Goal: Obtain resource: Obtain resource

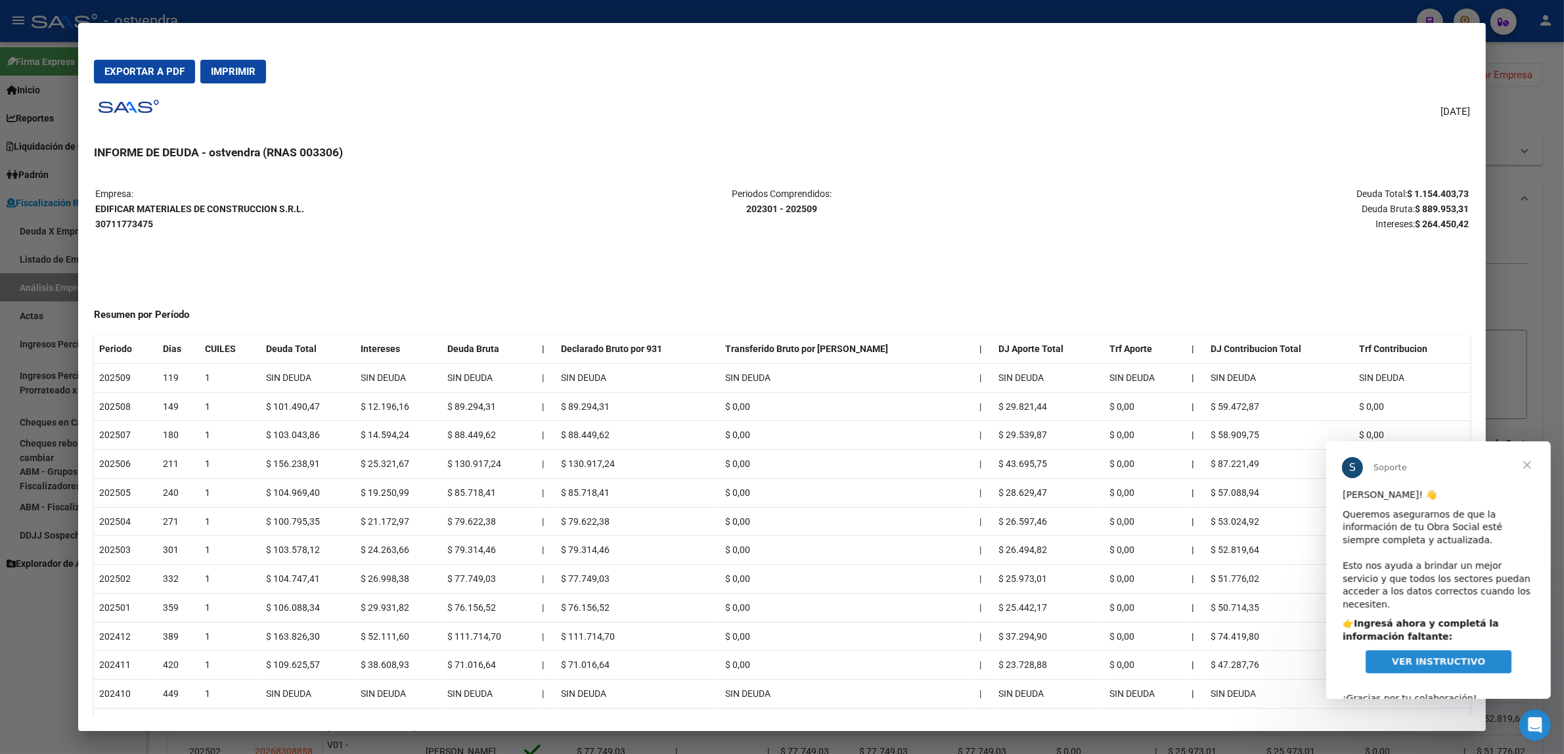
click at [1528, 342] on div at bounding box center [782, 377] width 1564 height 754
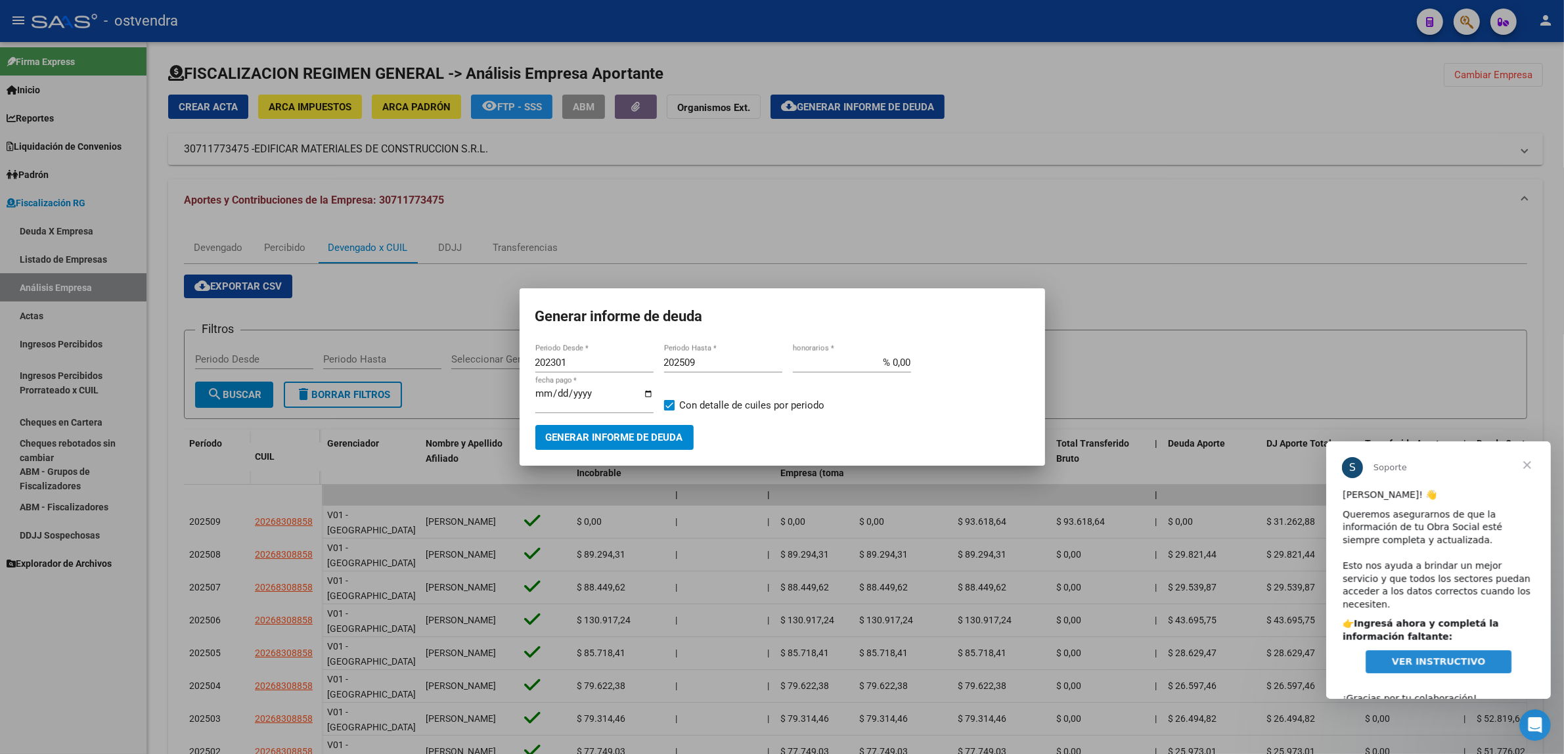
click at [1528, 342] on div at bounding box center [782, 377] width 1564 height 754
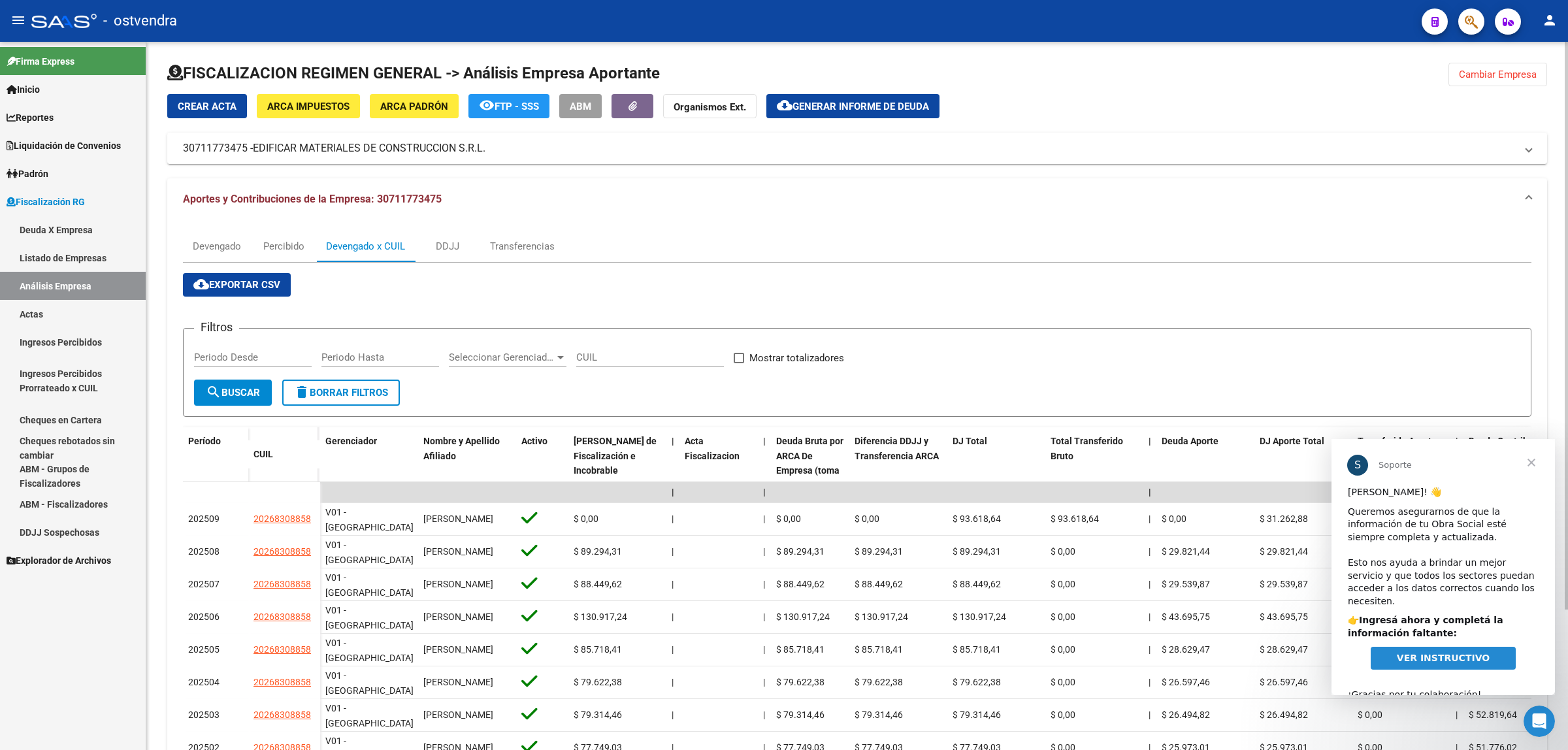
click at [1520, 76] on span "Cambiar Empresa" at bounding box center [1498, 75] width 78 height 12
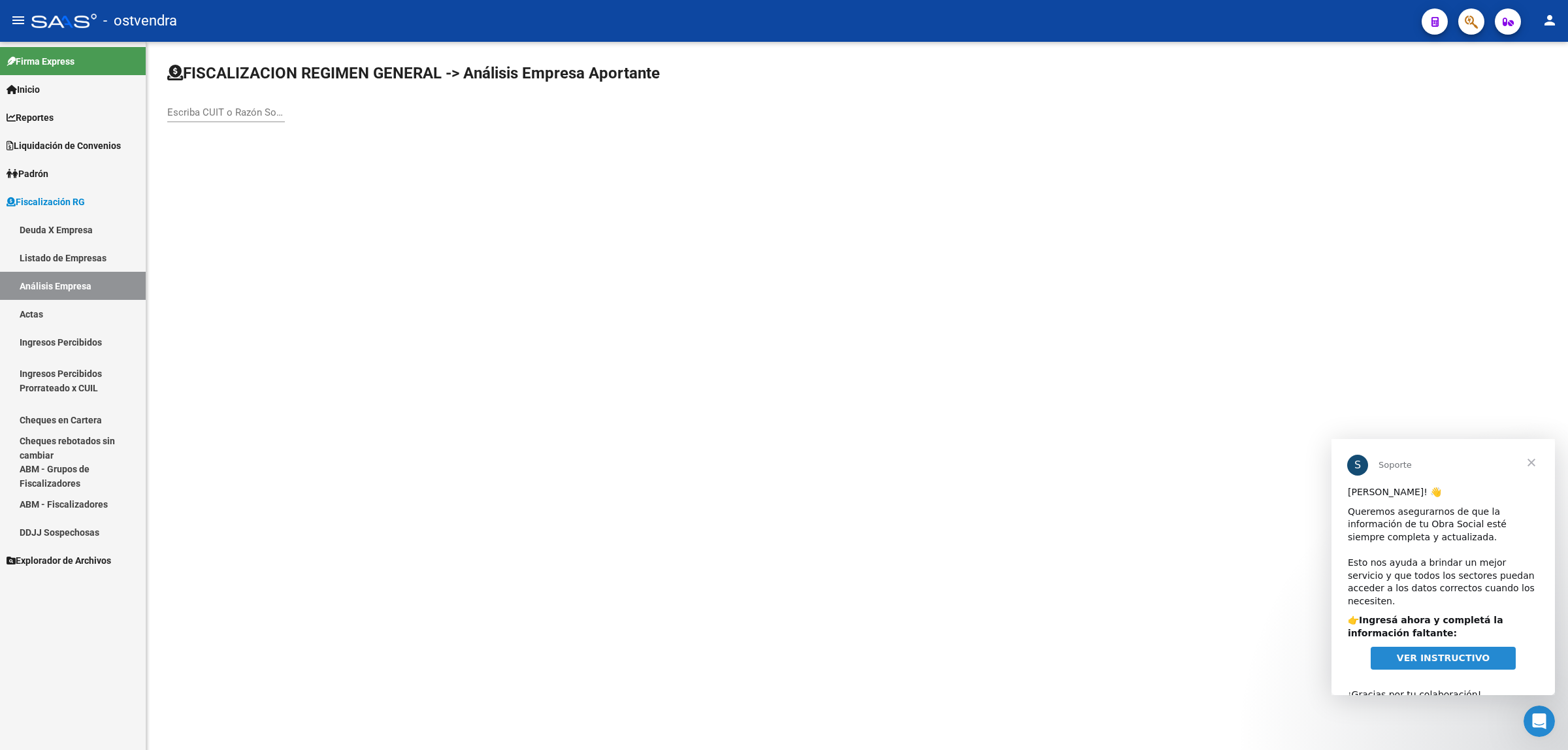
click at [262, 111] on input "Escriba CUIT o Razón Social para buscar" at bounding box center [226, 112] width 117 height 12
paste input "20263980116"
type input "20263980116"
click at [330, 144] on span "[PERSON_NAME]" at bounding box center [363, 137] width 371 height 32
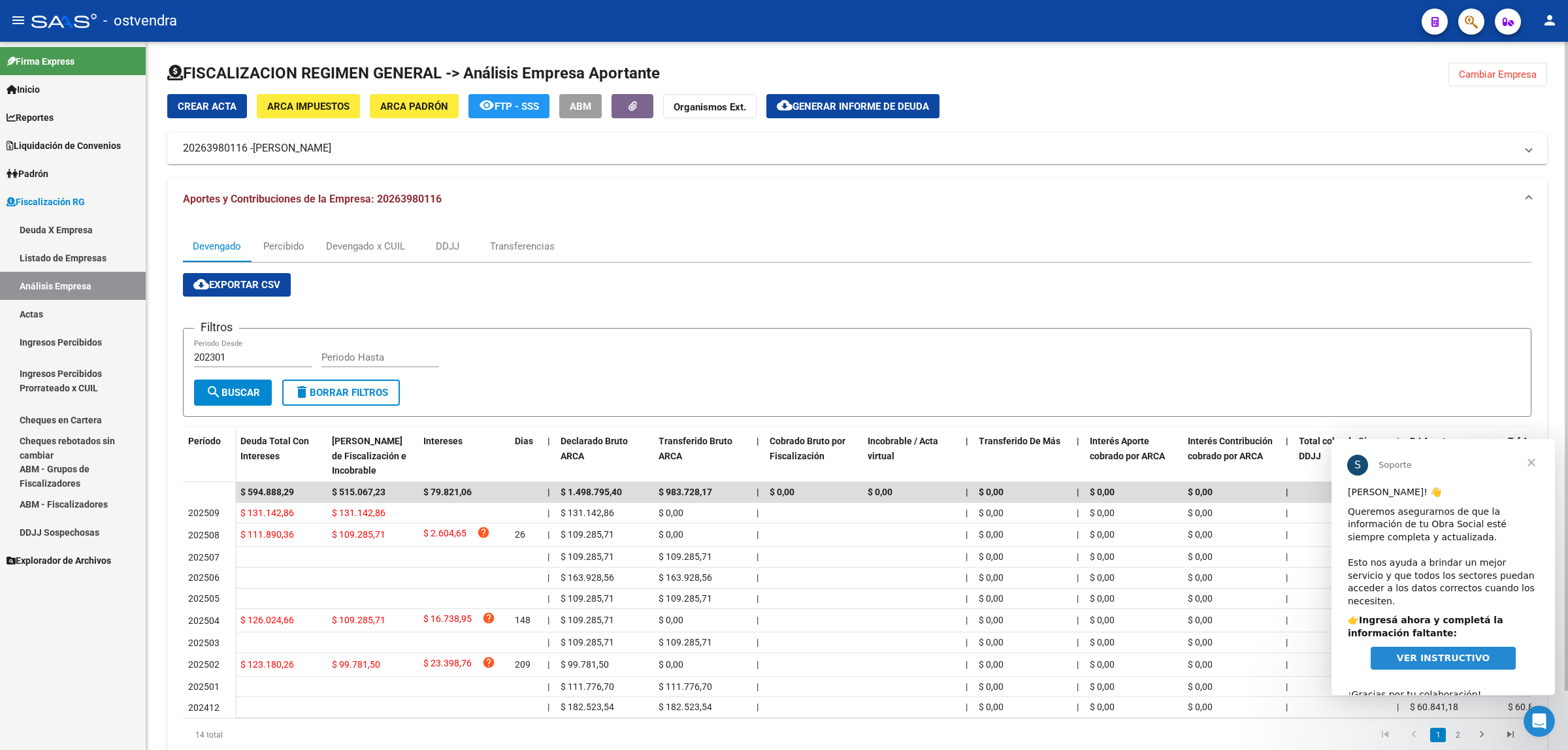
click at [258, 279] on span "cloud_download Exportar CSV" at bounding box center [236, 284] width 87 height 12
click at [347, 246] on div "Devengado x CUIL" at bounding box center [365, 246] width 79 height 14
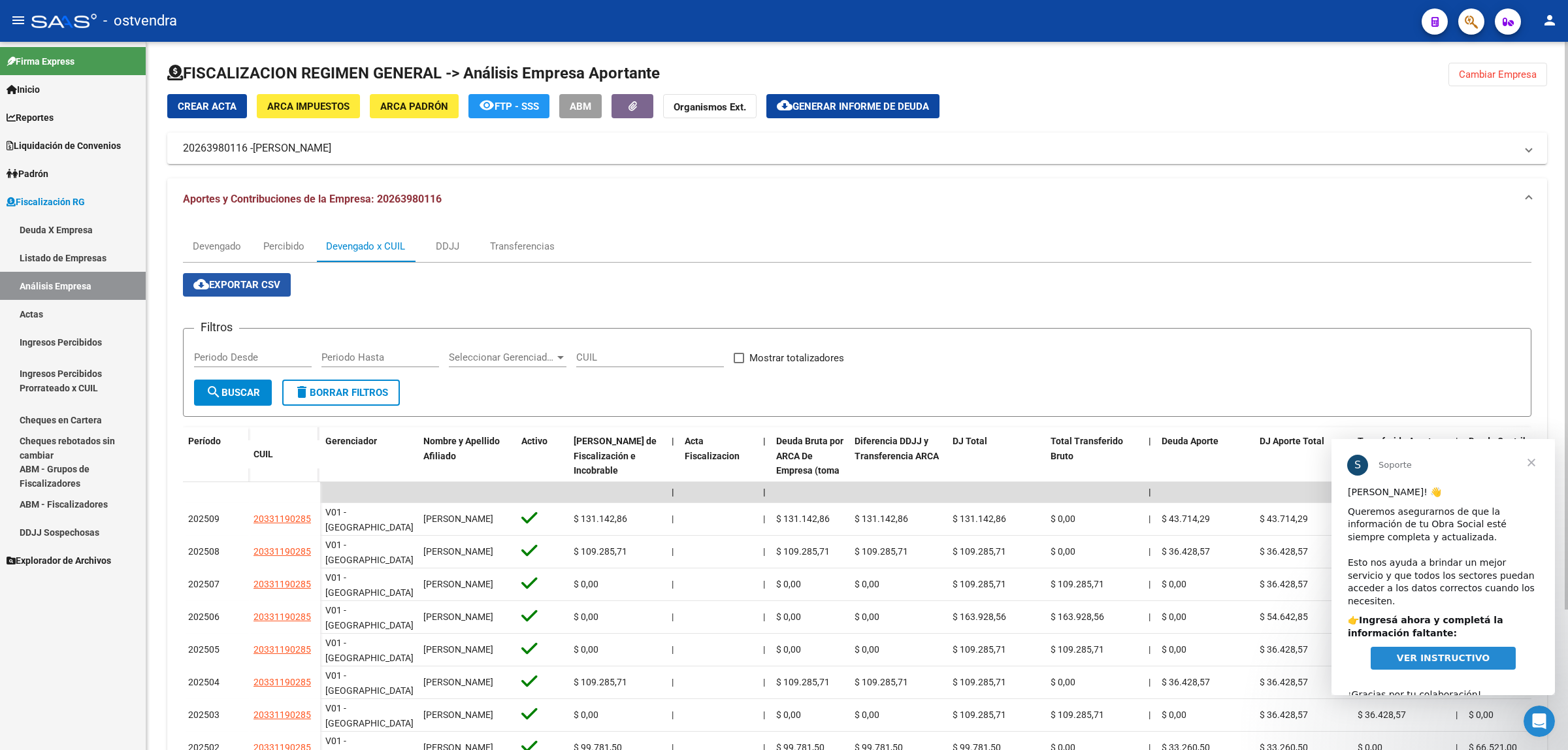
click at [274, 291] on button "cloud_download Exportar CSV" at bounding box center [237, 285] width 107 height 24
click at [821, 107] on span "Generar informe de deuda" at bounding box center [861, 106] width 136 height 12
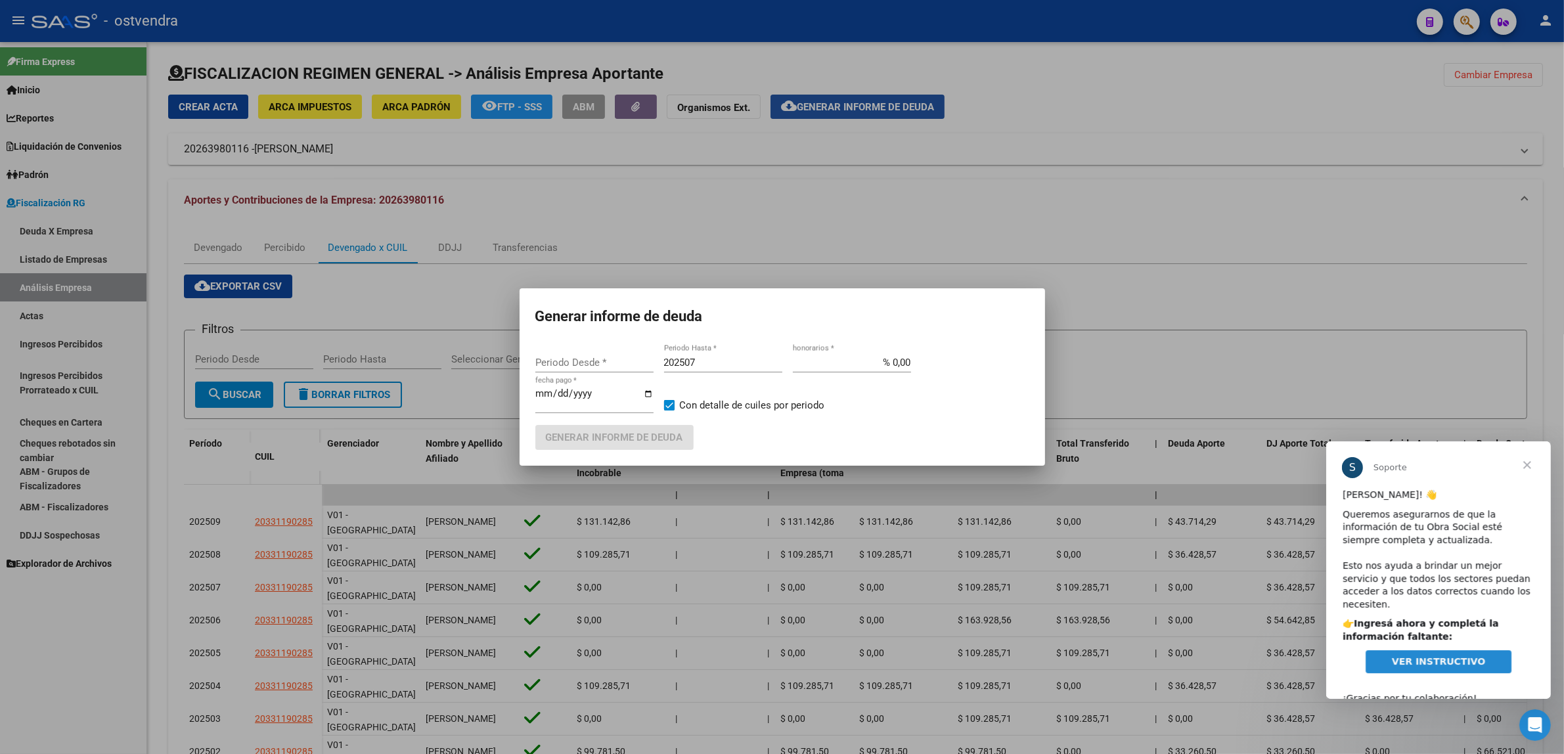
type input "202301"
click at [717, 363] on input "202507" at bounding box center [723, 363] width 118 height 12
type input "202509"
click at [553, 394] on input "[DATE]" at bounding box center [594, 398] width 118 height 21
type input "[DATE]"
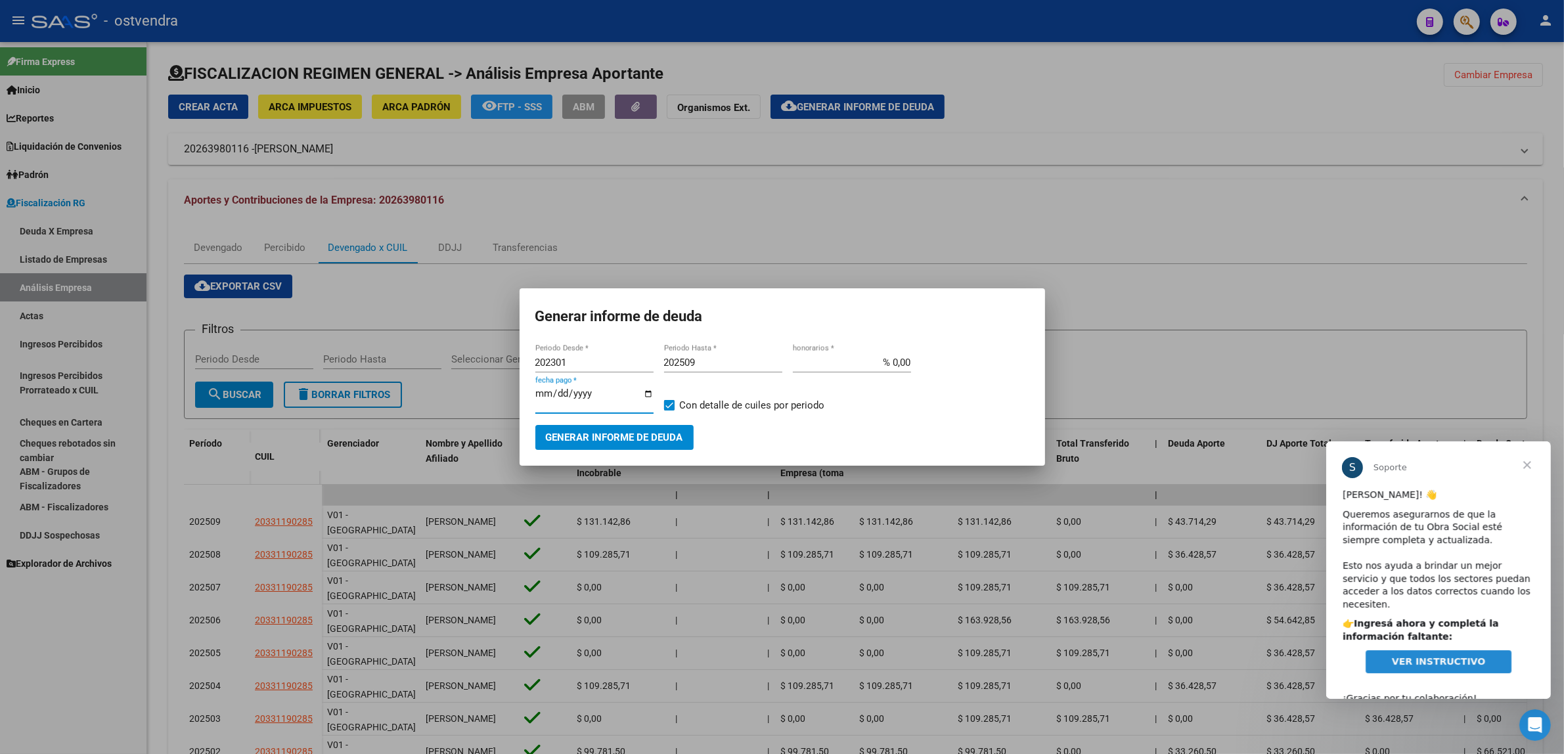
click at [665, 437] on span "Generar informe de deuda" at bounding box center [614, 438] width 137 height 12
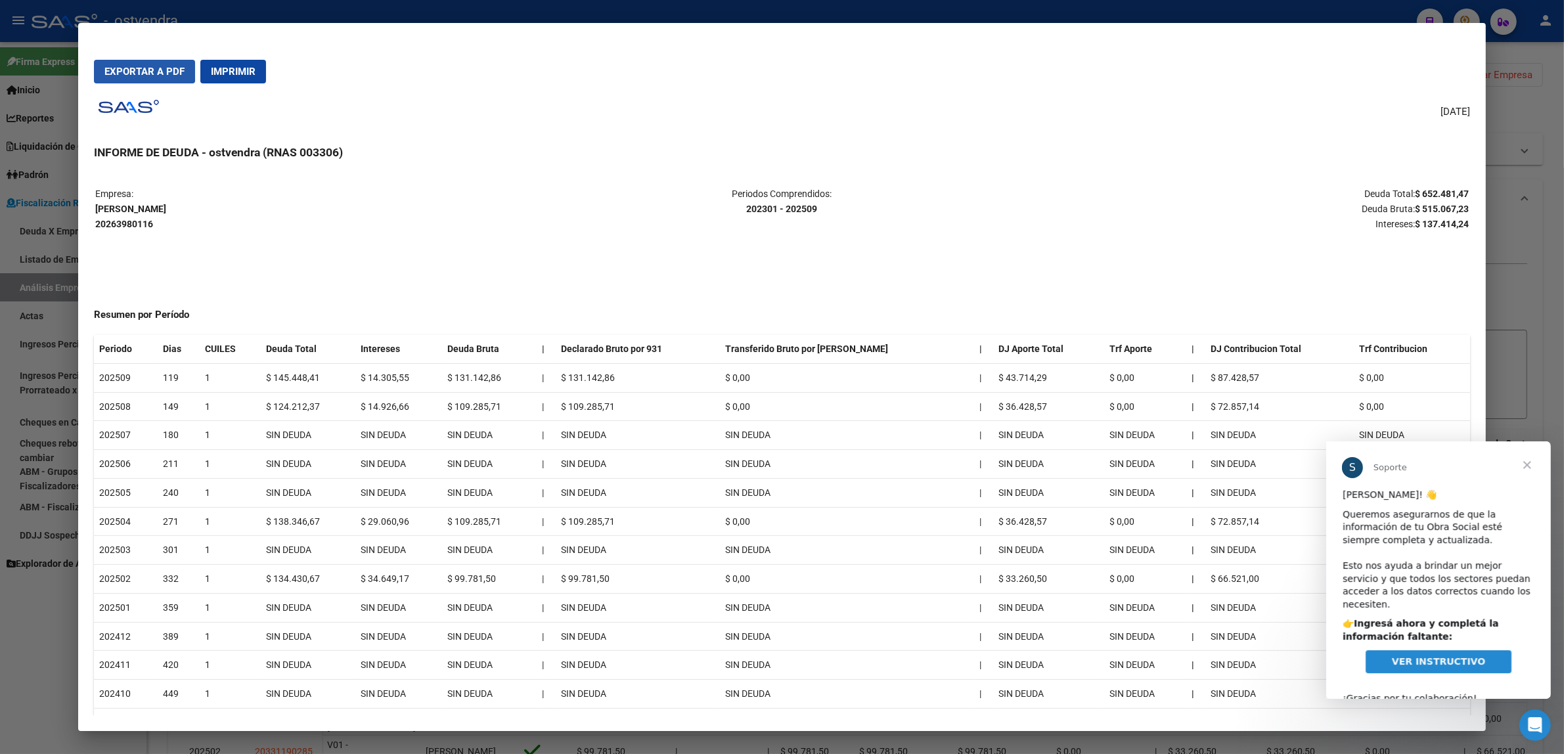
click at [116, 69] on span "Exportar a PDF" at bounding box center [144, 72] width 80 height 12
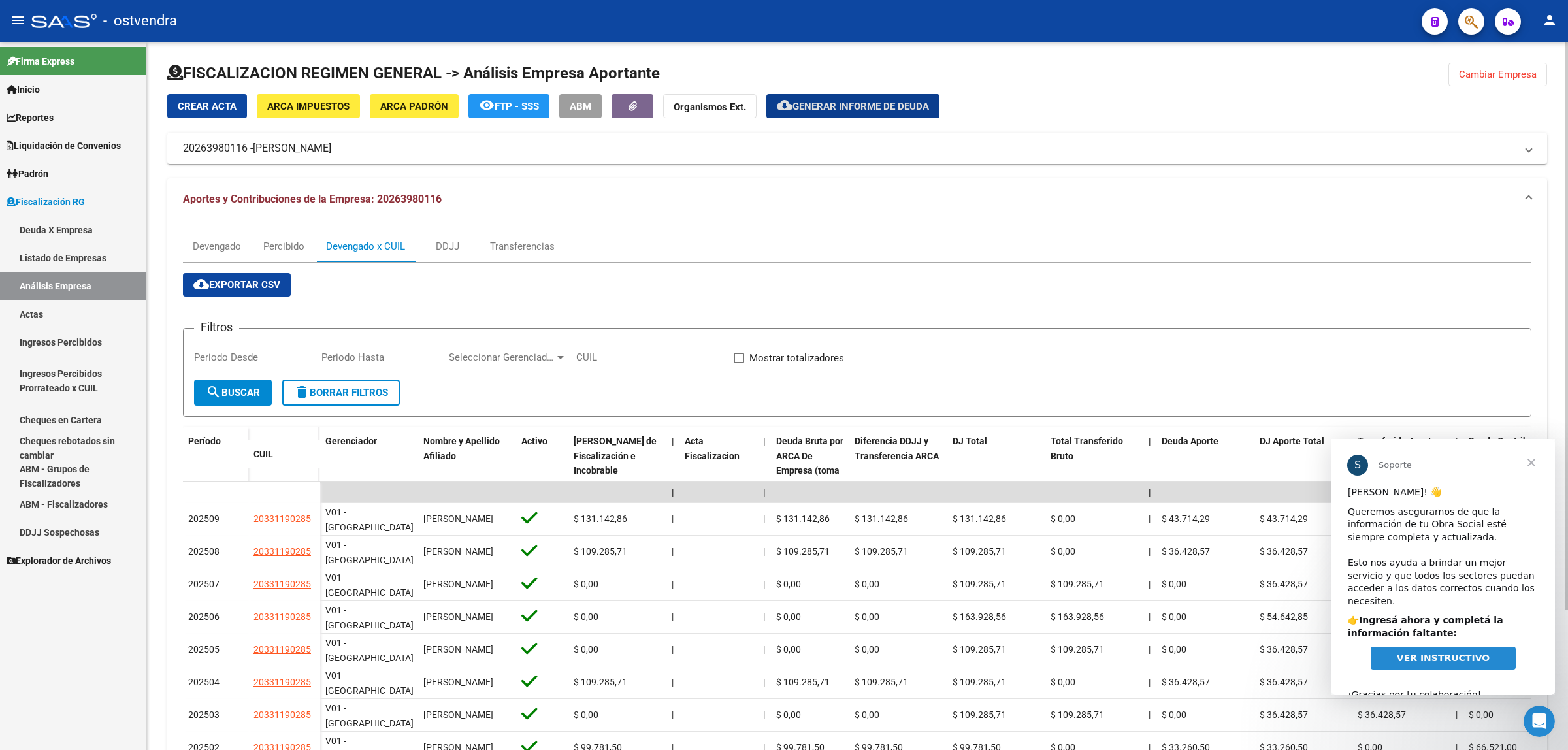
click at [1513, 83] on button "Cambiar Empresa" at bounding box center [1497, 75] width 98 height 24
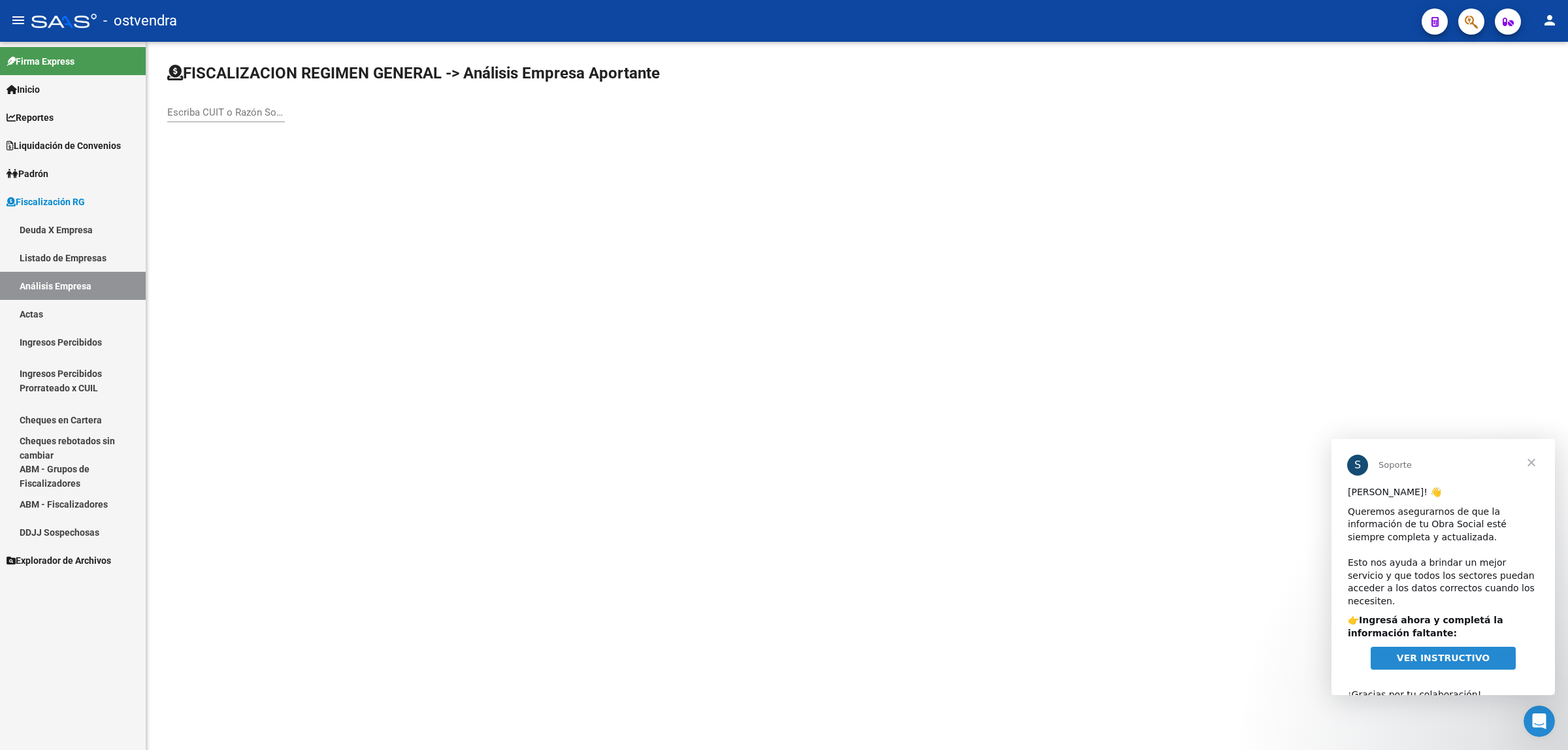
click at [220, 115] on input "Escriba CUIT o Razón Social para buscar" at bounding box center [226, 112] width 117 height 12
paste input "20319168118"
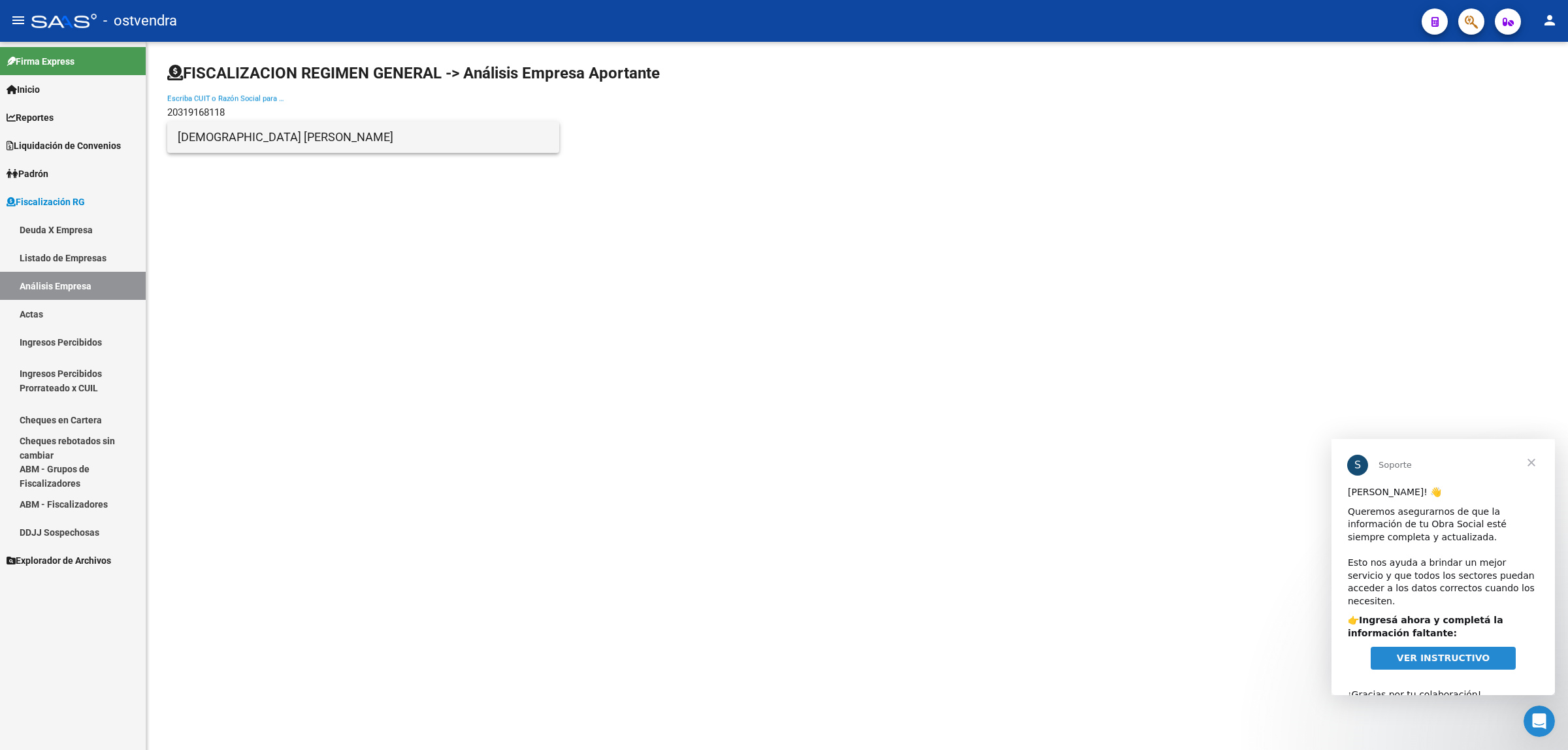
type input "20319168118"
click at [301, 145] on span "[DEMOGRAPHIC_DATA] [PERSON_NAME]" at bounding box center [363, 137] width 371 height 32
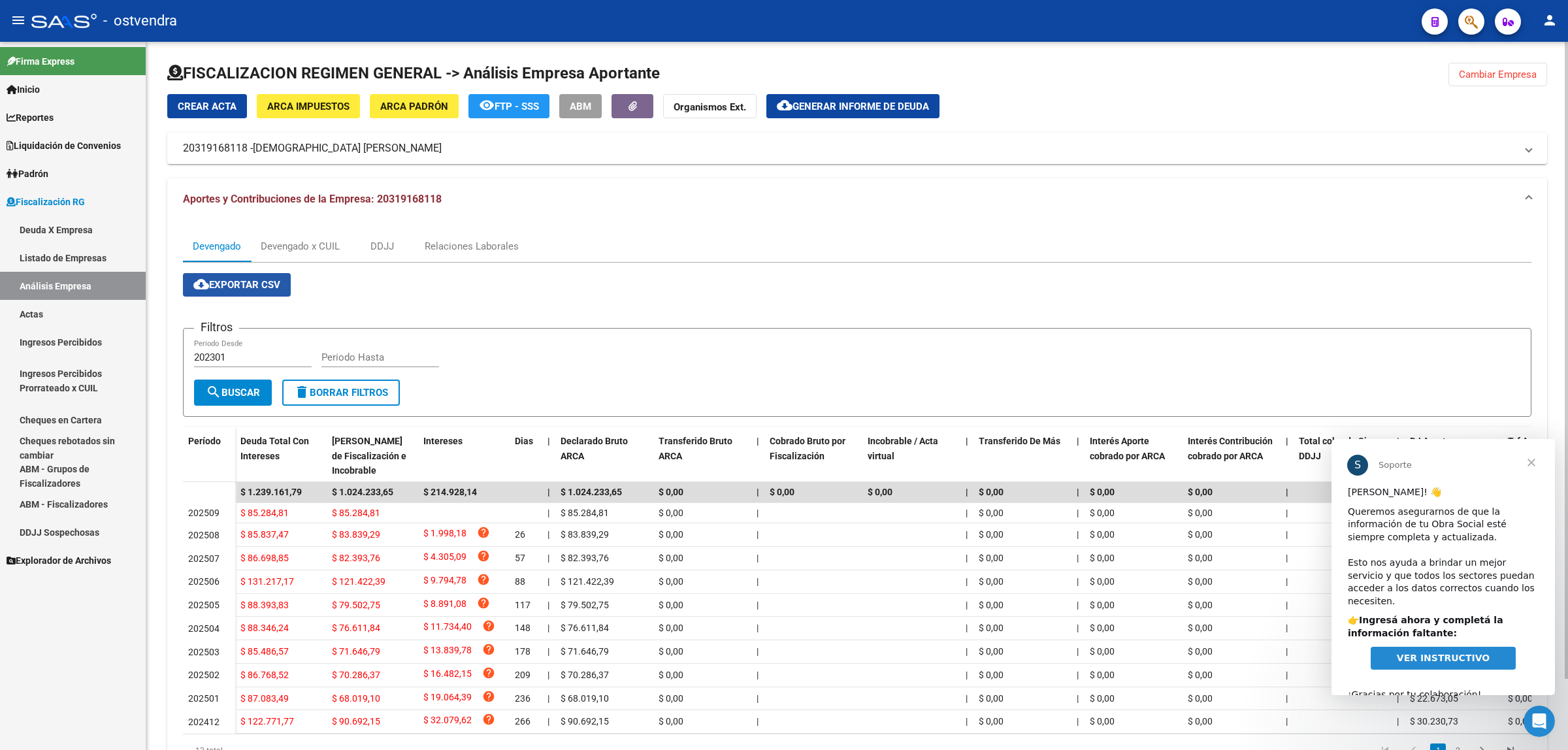
click at [211, 279] on span "cloud_download Exportar CSV" at bounding box center [236, 284] width 87 height 12
click at [319, 237] on div "Devengado x CUIL" at bounding box center [299, 247] width 98 height 32
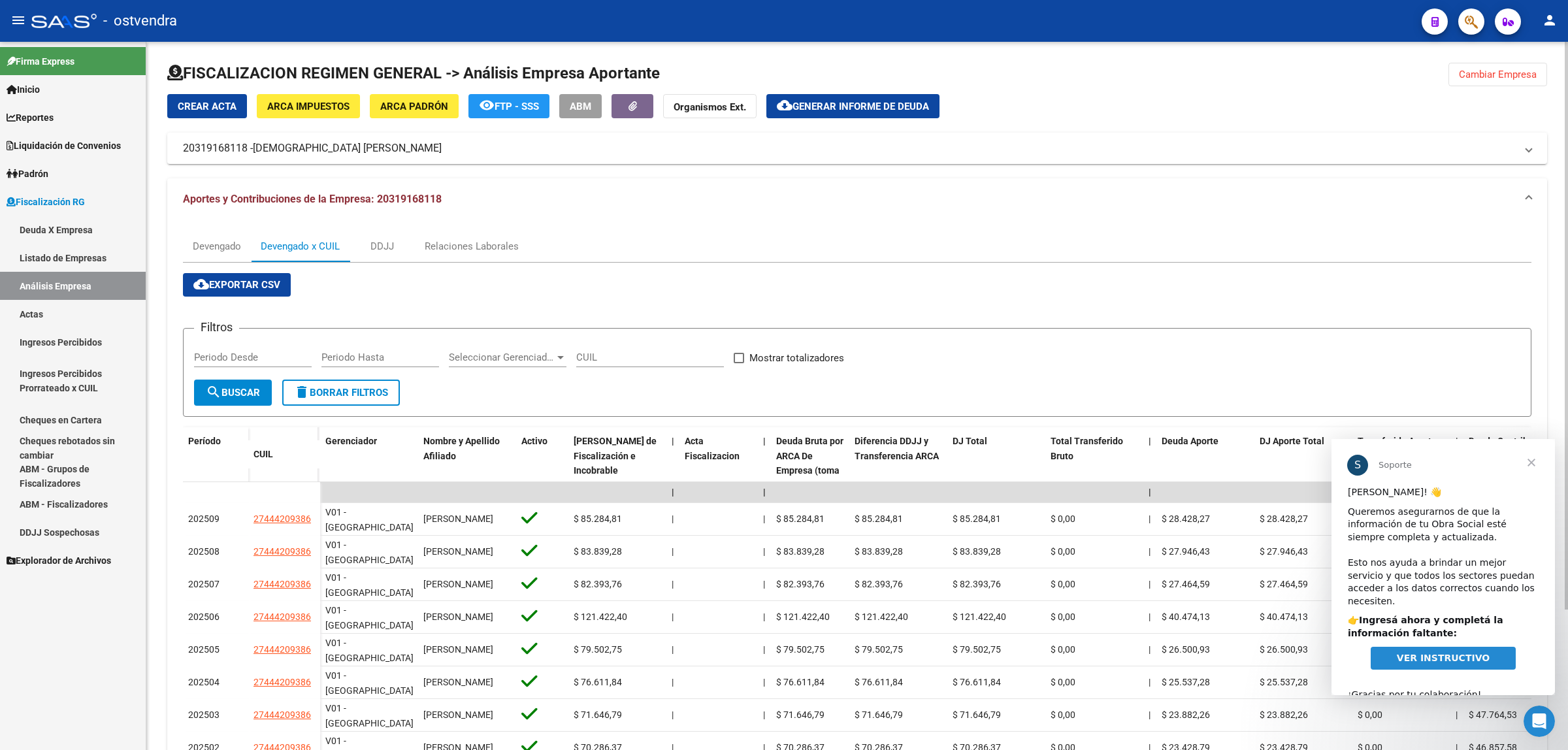
click at [274, 284] on span "cloud_download Exportar CSV" at bounding box center [236, 284] width 87 height 12
click at [879, 103] on span "Generar informe de deuda" at bounding box center [861, 106] width 136 height 12
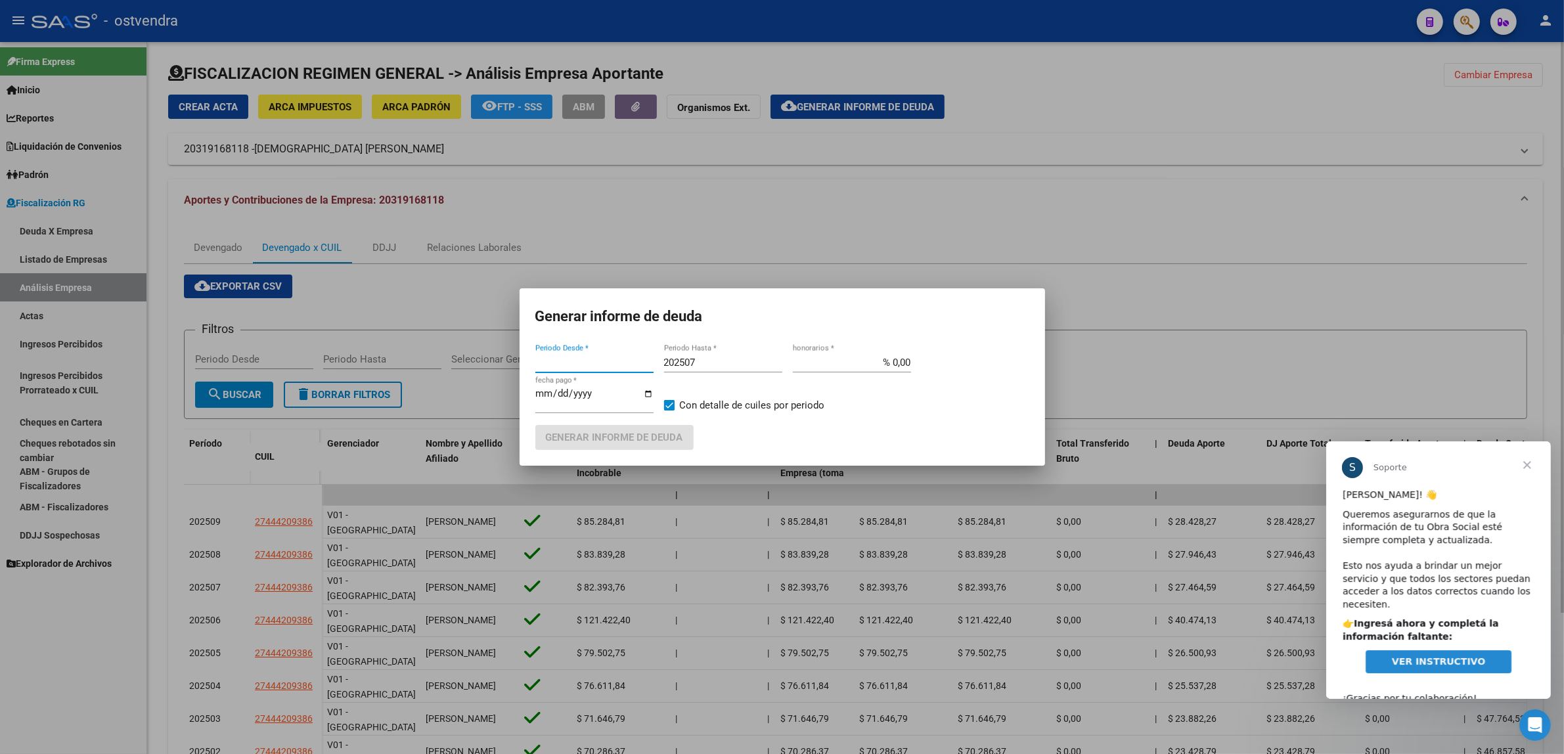
type input "202301"
click at [717, 372] on div "202507 Periodo Hasta *" at bounding box center [723, 363] width 118 height 20
click at [723, 360] on input "202507" at bounding box center [723, 363] width 118 height 12
type input "202509"
type input "[DATE]"
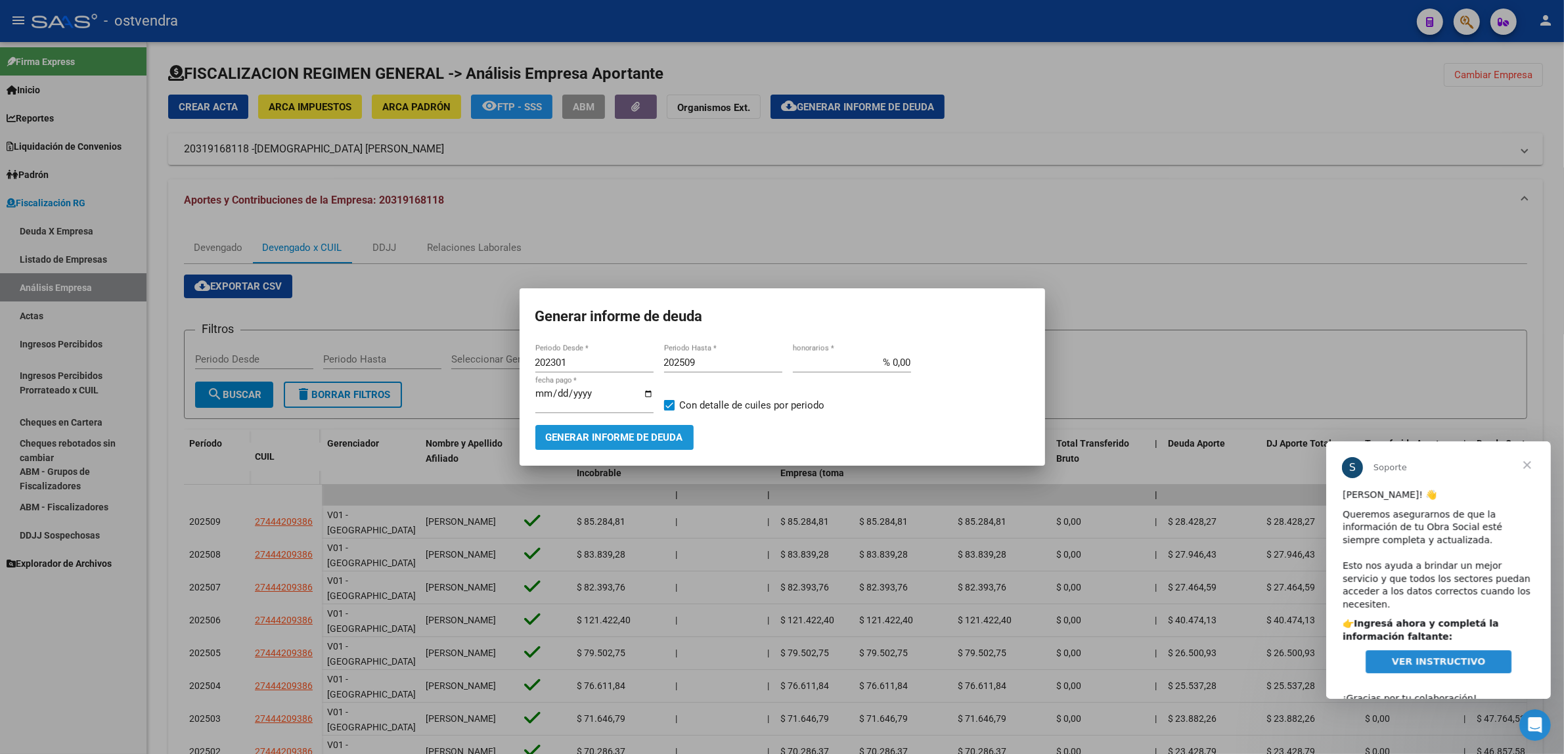
click at [612, 426] on button "Generar informe de deuda" at bounding box center [614, 437] width 158 height 24
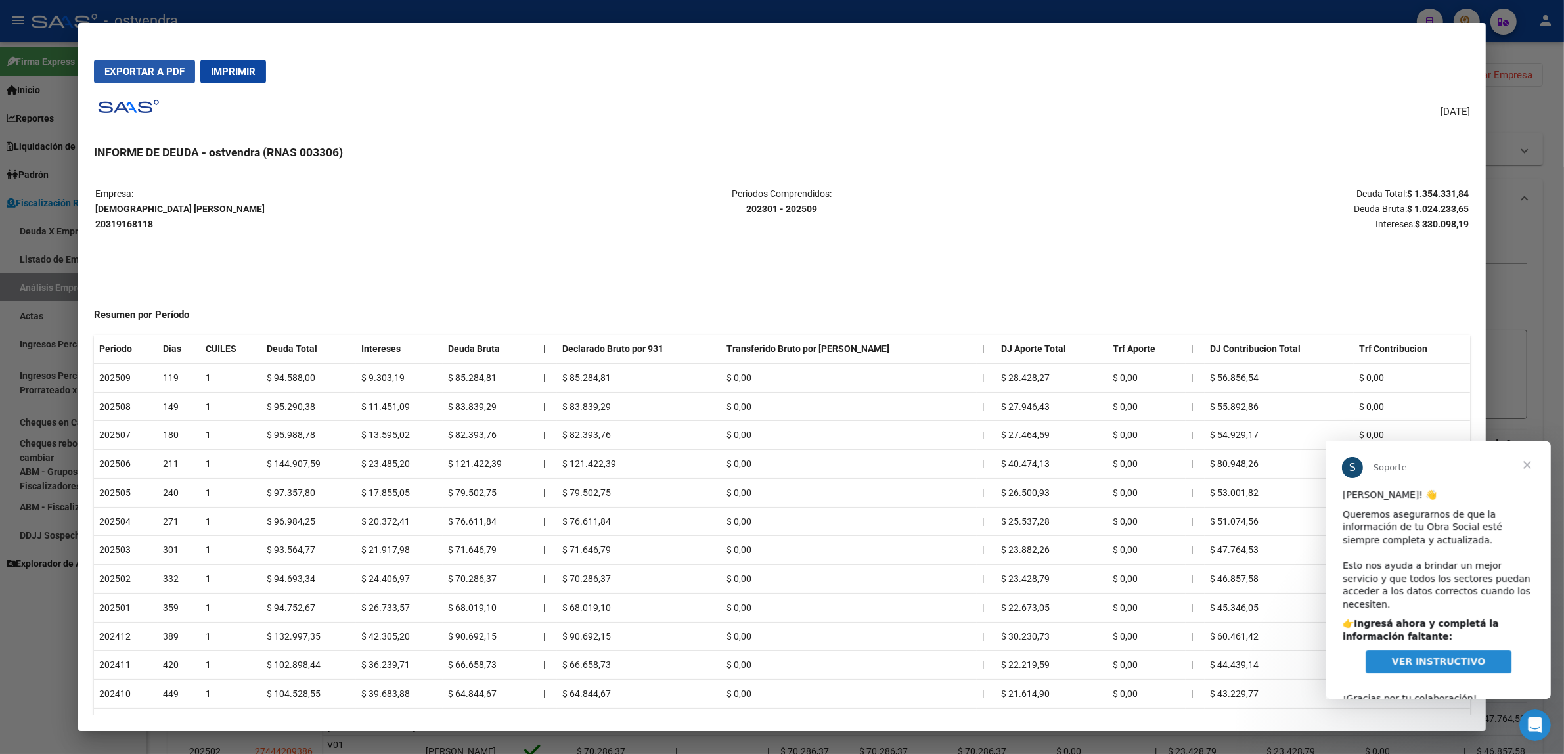
click at [146, 71] on span "Exportar a PDF" at bounding box center [144, 72] width 80 height 12
click at [209, 206] on strong "[DEMOGRAPHIC_DATA] [PERSON_NAME] 20319168118" at bounding box center [179, 217] width 169 height 26
copy strong "[DEMOGRAPHIC_DATA] [PERSON_NAME]"
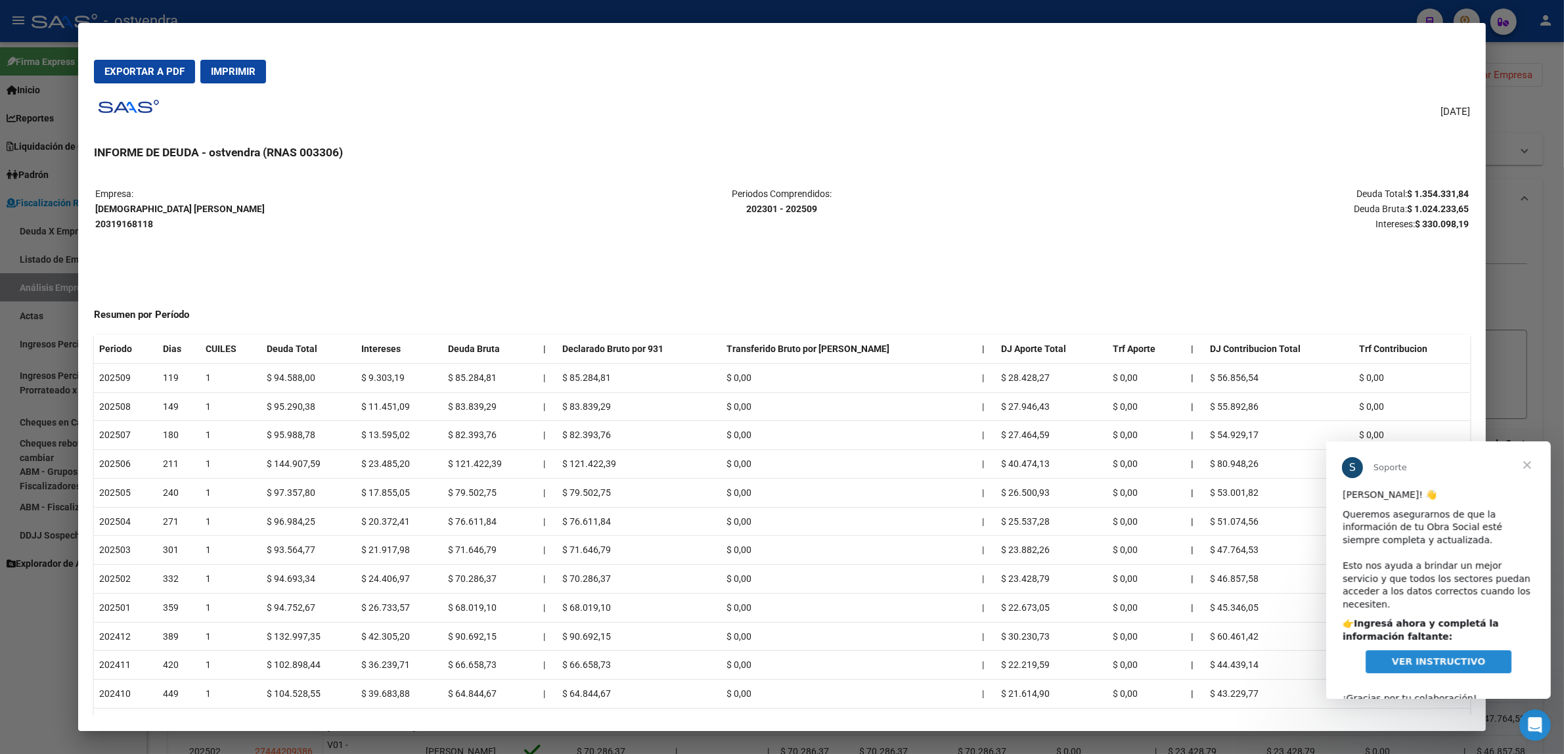
click at [1525, 462] on span "Cerrar" at bounding box center [1526, 464] width 47 height 47
